Goal: Navigation & Orientation: Find specific page/section

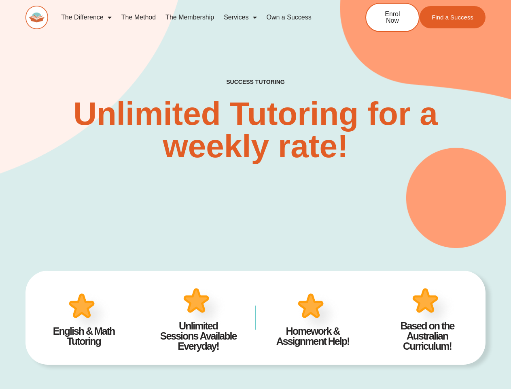
click at [255, 194] on div "SUCCESS TUTORING​ Unlimited Tutoring for a weekly rate!" at bounding box center [256, 107] width 460 height 279
click at [240, 17] on link "Services" at bounding box center [240, 17] width 43 height 19
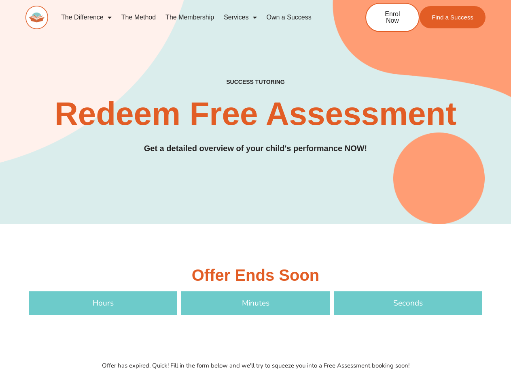
click at [255, 194] on div "SUCCESS TUTORING​ Redeem Free Assessment Get a detailed overview of your child'…" at bounding box center [256, 95] width 460 height 255
click at [240, 17] on link "Services" at bounding box center [240, 17] width 43 height 19
